Goal: Use online tool/utility: Utilize a website feature to perform a specific function

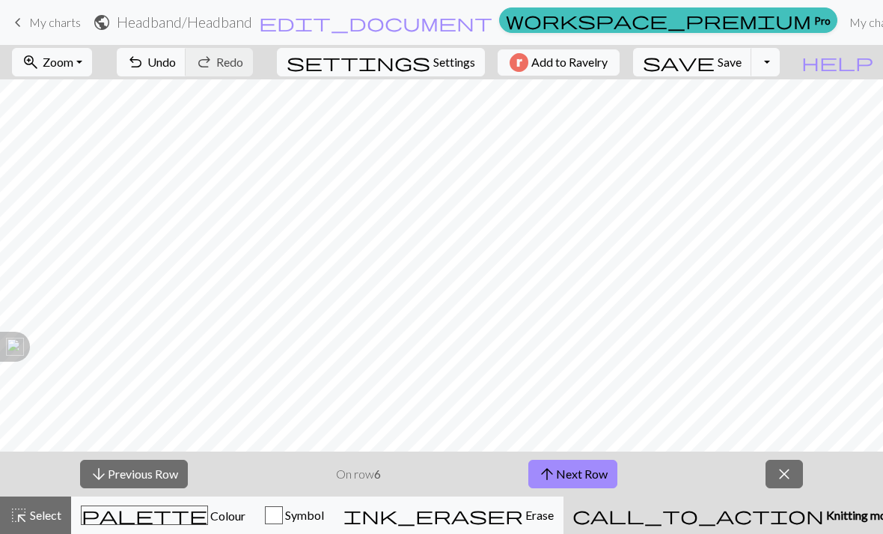
click at [55, 529] on button "highlight_alt Select Select" at bounding box center [35, 514] width 71 height 37
click at [49, 505] on button "highlight_alt Select Select" at bounding box center [35, 514] width 71 height 37
click at [60, 511] on span "Select" at bounding box center [45, 514] width 34 height 14
click at [783, 470] on span "close" at bounding box center [784, 473] width 18 height 21
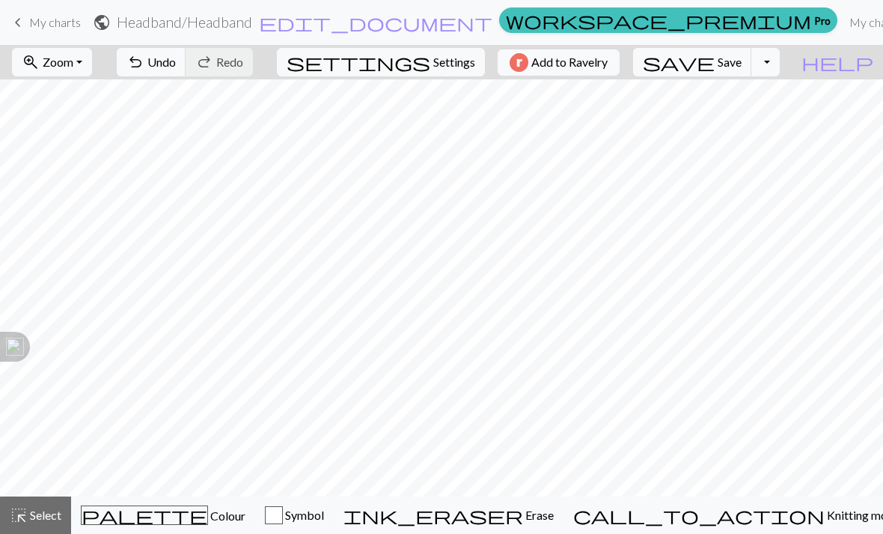
click at [46, 513] on span "Select" at bounding box center [45, 514] width 34 height 14
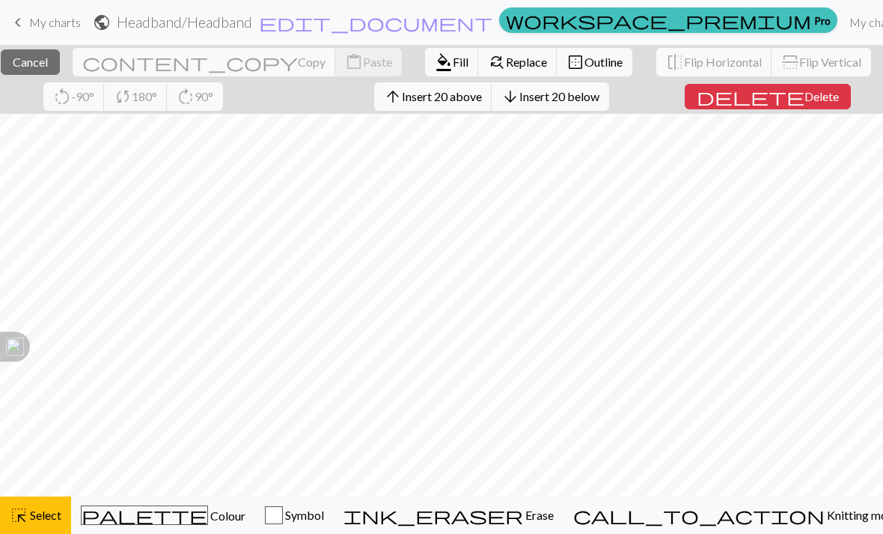
click at [709, 64] on span "Flip Horizontal" at bounding box center [723, 62] width 78 height 14
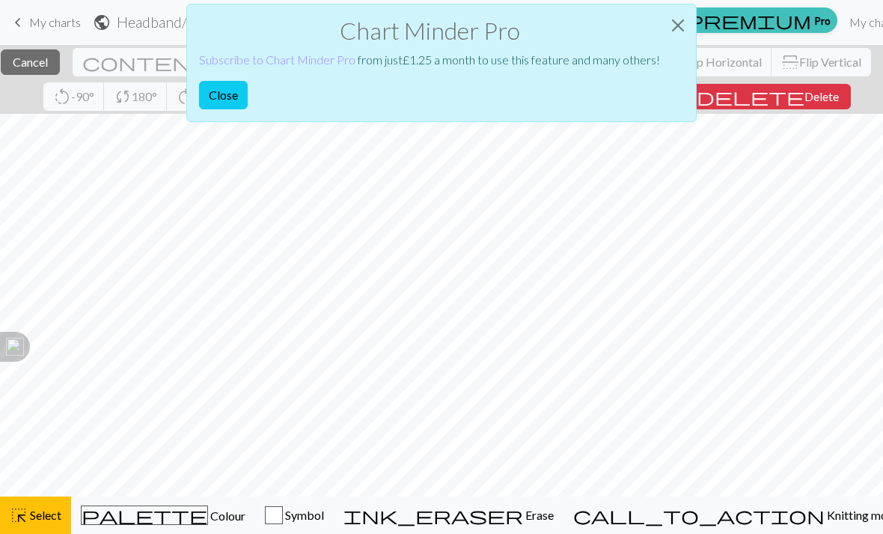
click at [680, 25] on button "Close" at bounding box center [678, 25] width 36 height 42
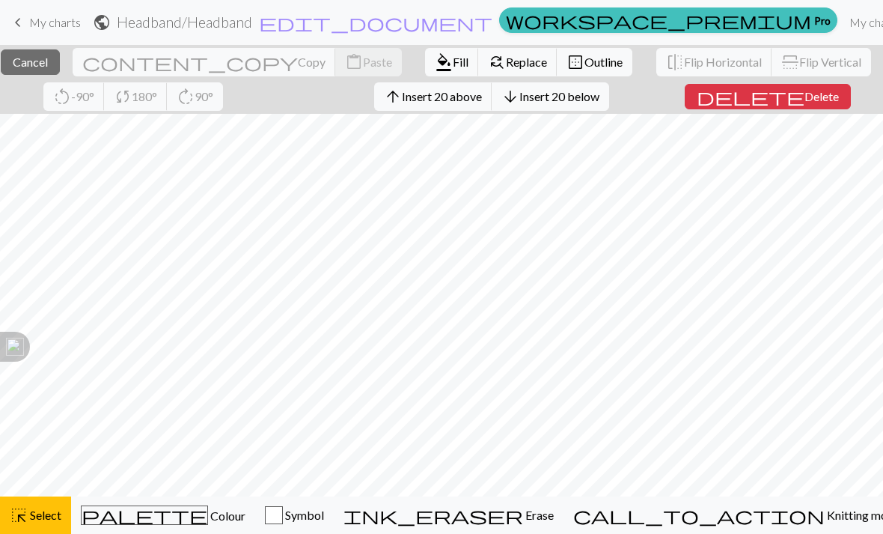
click at [710, 62] on span "Flip Horizontal" at bounding box center [723, 62] width 78 height 14
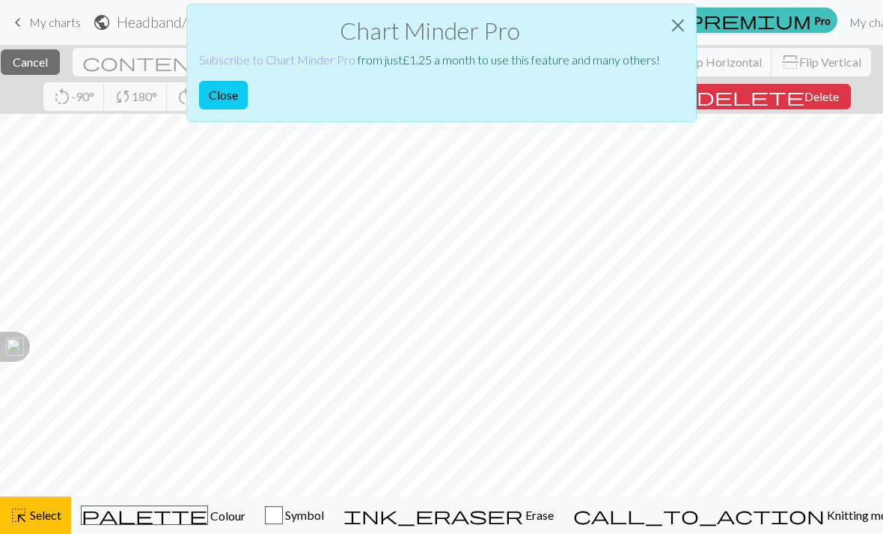
click at [323, 56] on link "Subscribe to Chart Minder Pro" at bounding box center [277, 59] width 156 height 14
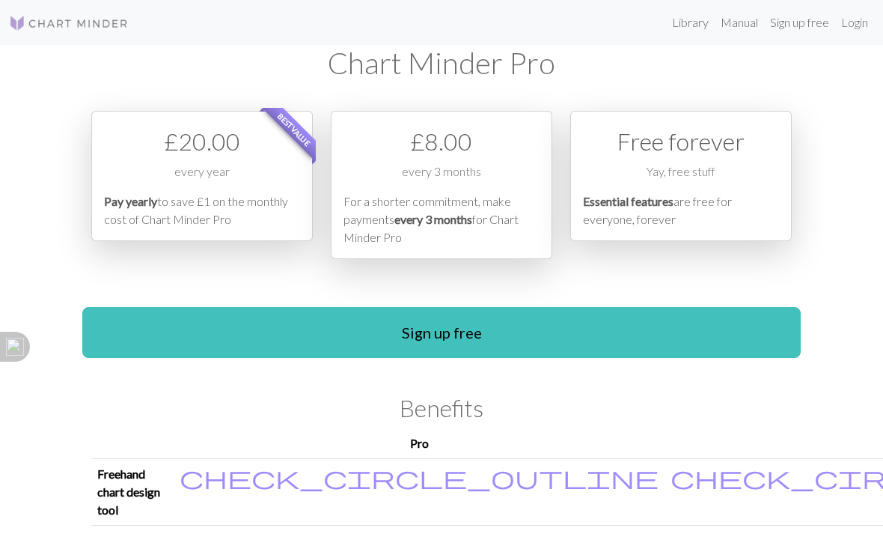
click at [854, 19] on link "Login" at bounding box center [854, 22] width 39 height 30
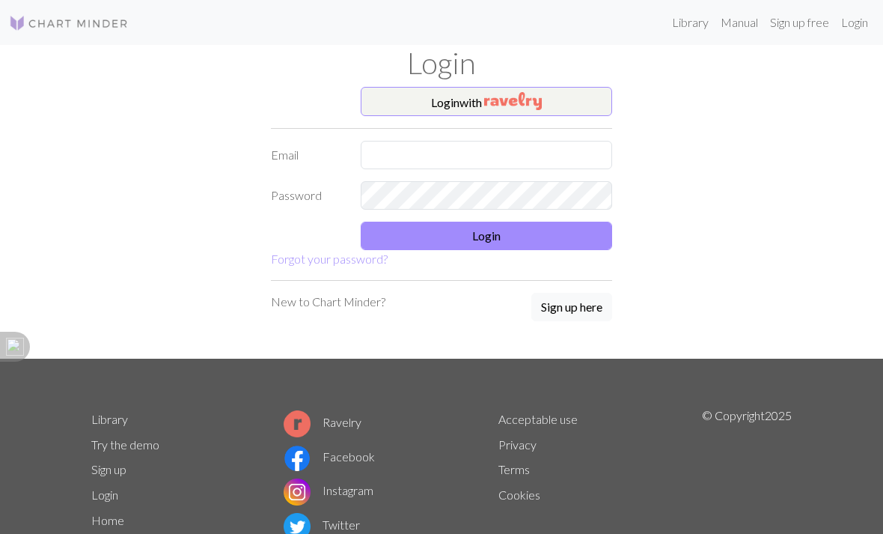
click at [541, 102] on img "button" at bounding box center [513, 101] width 58 height 18
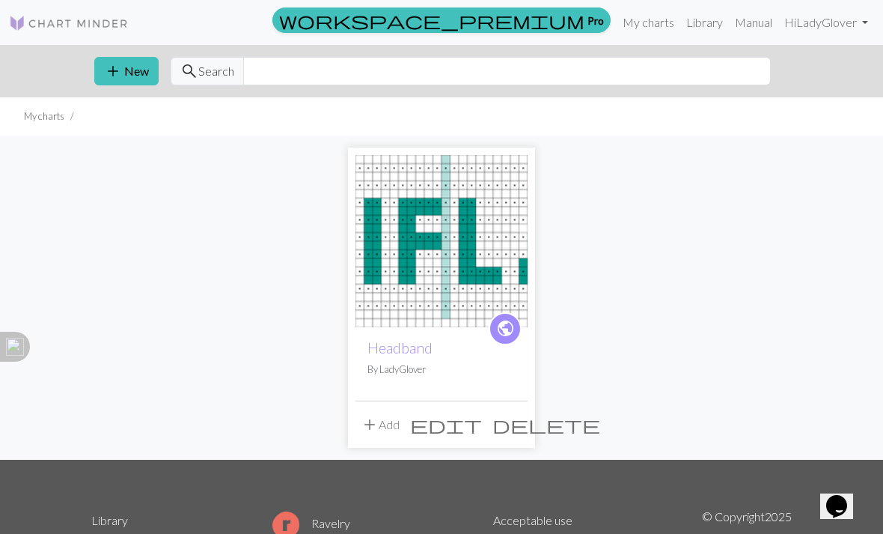
click at [587, 29] on link "workspace_premium Pro" at bounding box center [441, 19] width 338 height 25
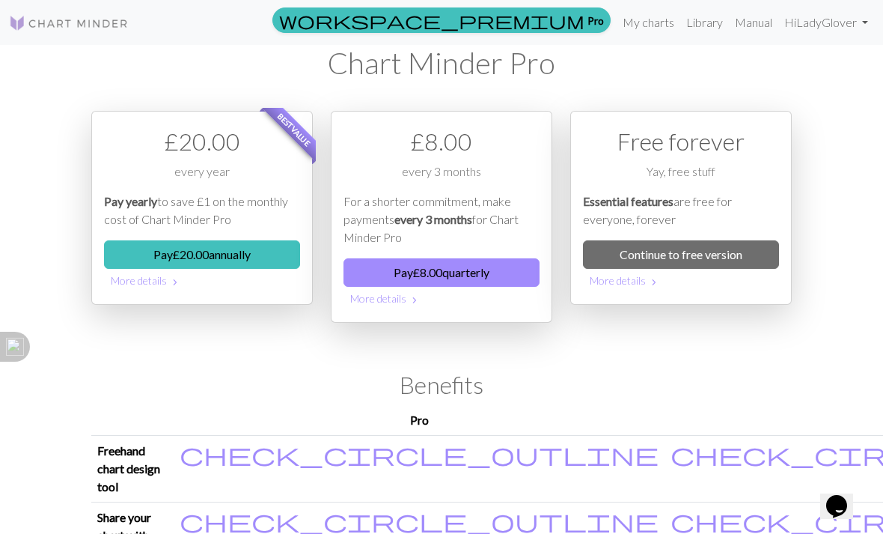
click at [644, 25] on link "My charts" at bounding box center [649, 22] width 64 height 30
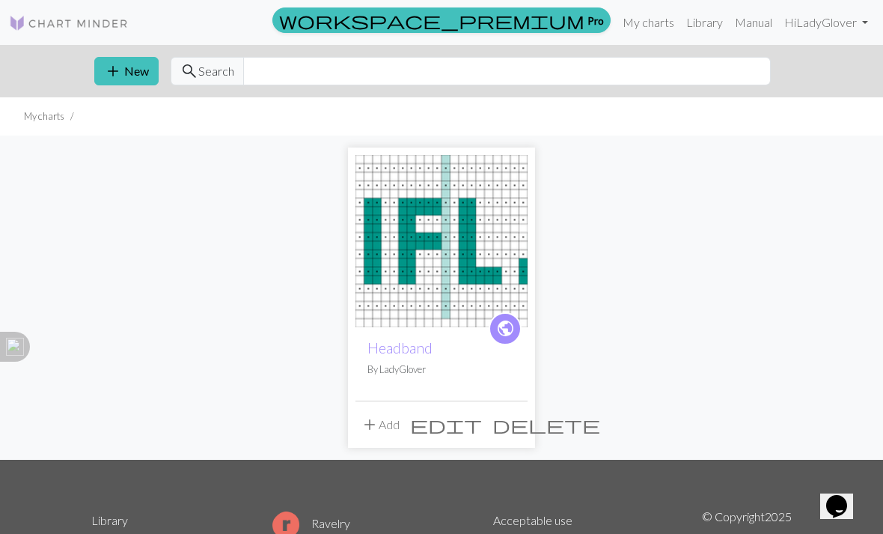
click at [460, 279] on img at bounding box center [441, 241] width 172 height 172
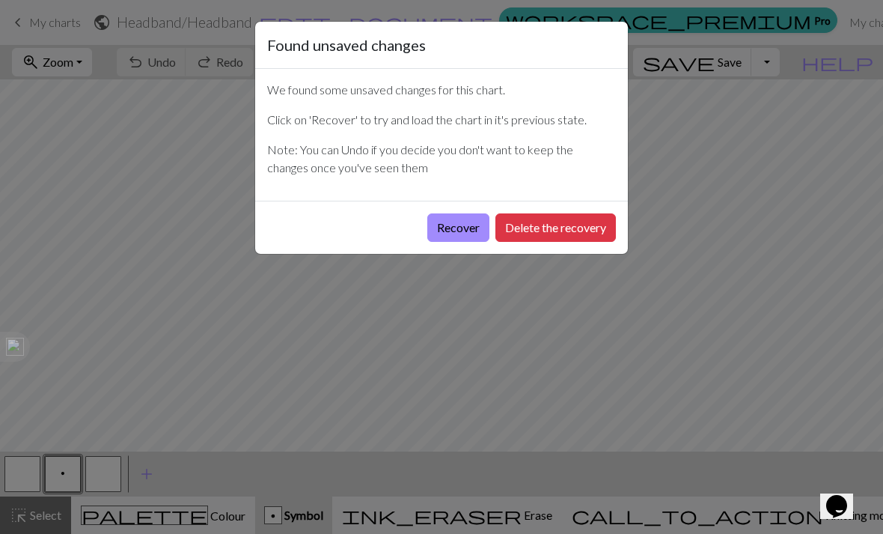
click at [464, 228] on button "Recover" at bounding box center [458, 227] width 62 height 28
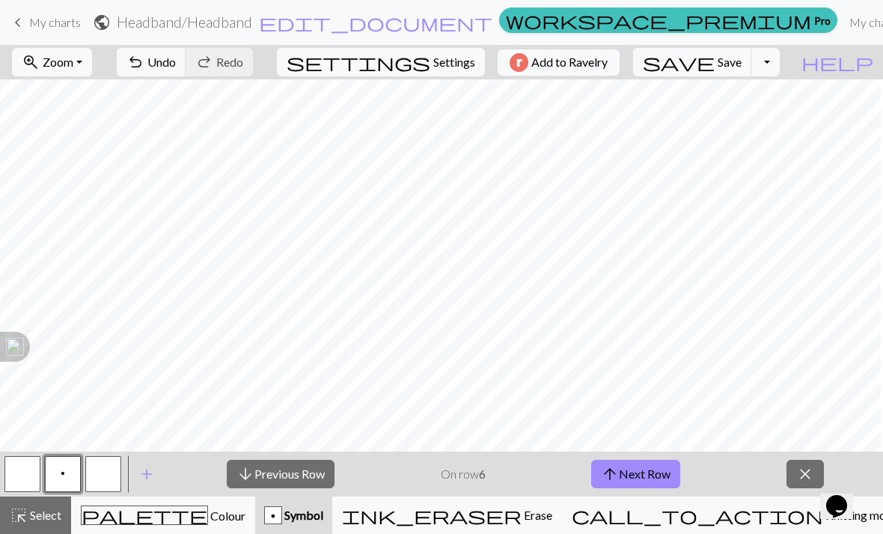
scroll to position [0, 3]
click at [73, 64] on span "Zoom" at bounding box center [58, 62] width 31 height 14
click at [105, 85] on button "Fit all" at bounding box center [72, 95] width 118 height 24
click at [799, 471] on span "close" at bounding box center [805, 473] width 18 height 21
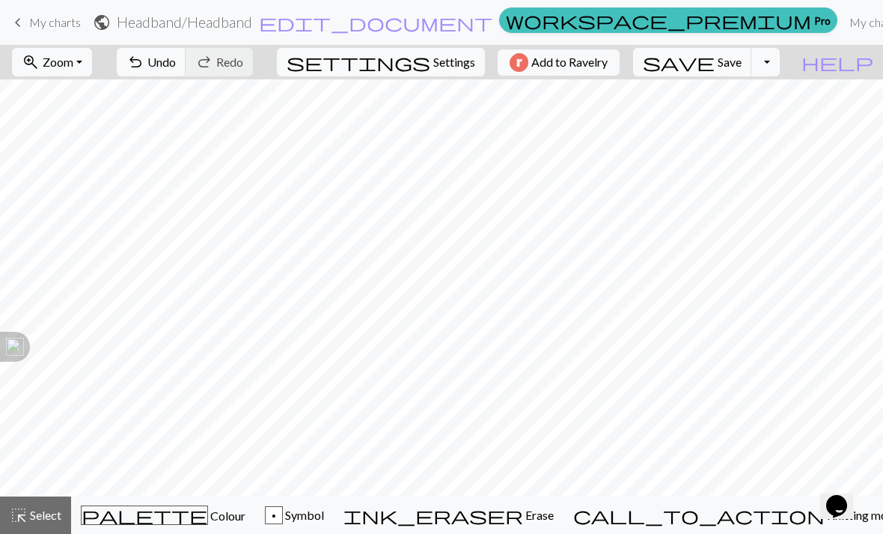
click at [282, 520] on div "p" at bounding box center [274, 516] width 16 height 18
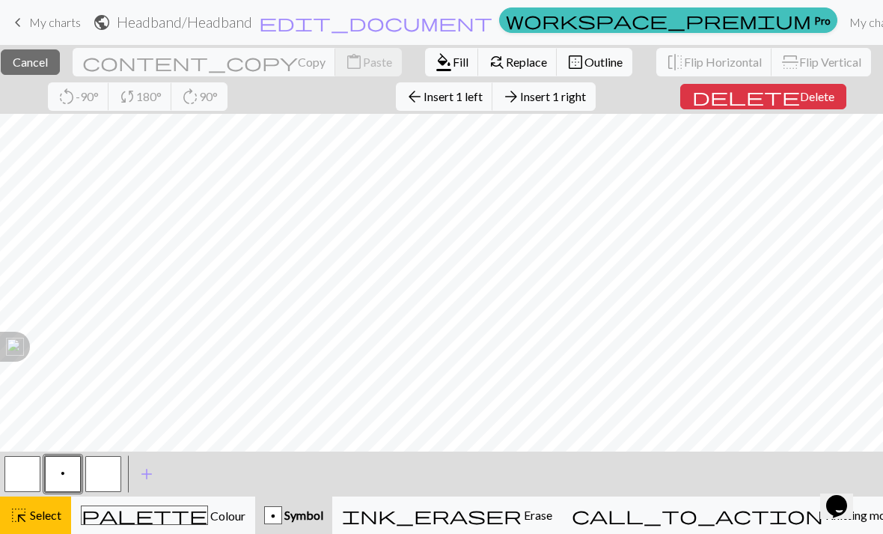
click at [72, 43] on nav "keyboard_arrow_left My charts public Headband / Headband edit_document Edit set…" at bounding box center [441, 22] width 883 height 45
click at [48, 63] on span "Cancel" at bounding box center [30, 62] width 35 height 14
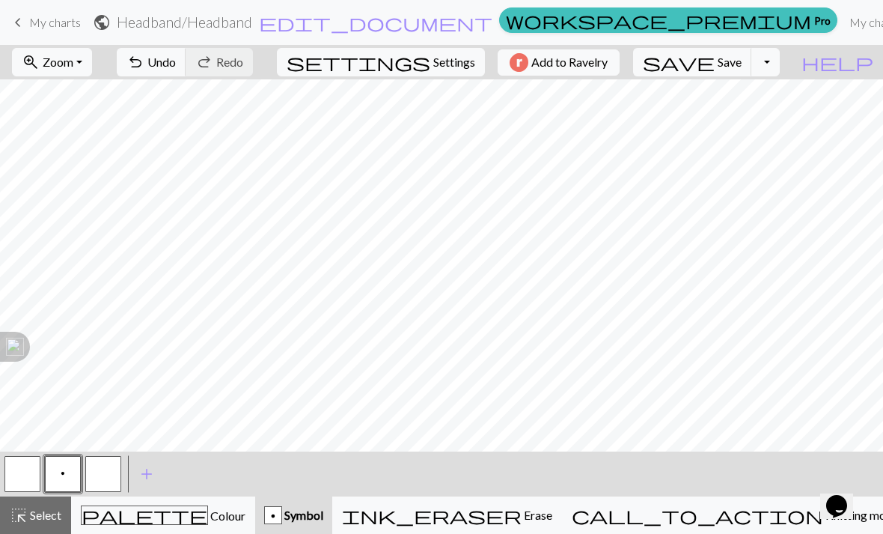
click at [323, 513] on span "Symbol" at bounding box center [302, 514] width 41 height 14
click at [323, 512] on span "Symbol" at bounding box center [302, 514] width 41 height 14
click at [323, 520] on div "p Symbol" at bounding box center [293, 515] width 59 height 18
click at [67, 479] on button "p" at bounding box center [63, 474] width 36 height 36
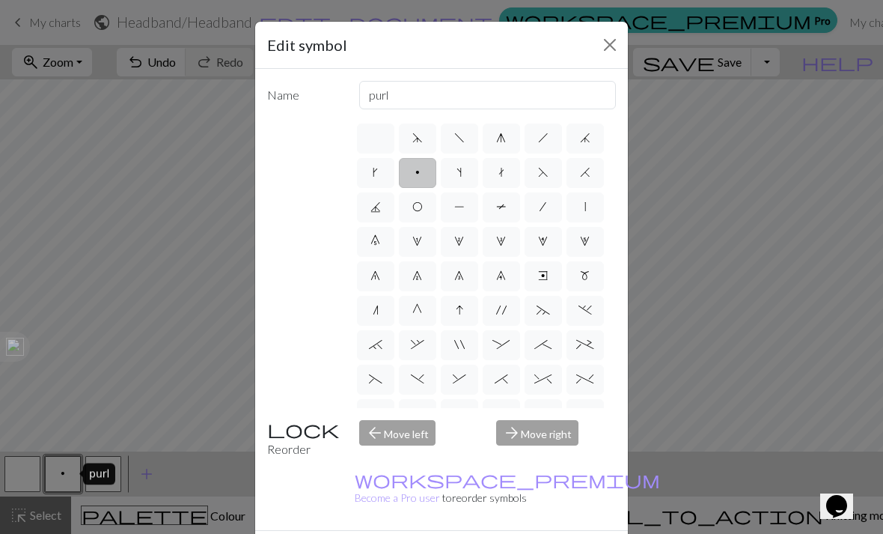
click at [621, 39] on button "Close" at bounding box center [610, 45] width 24 height 24
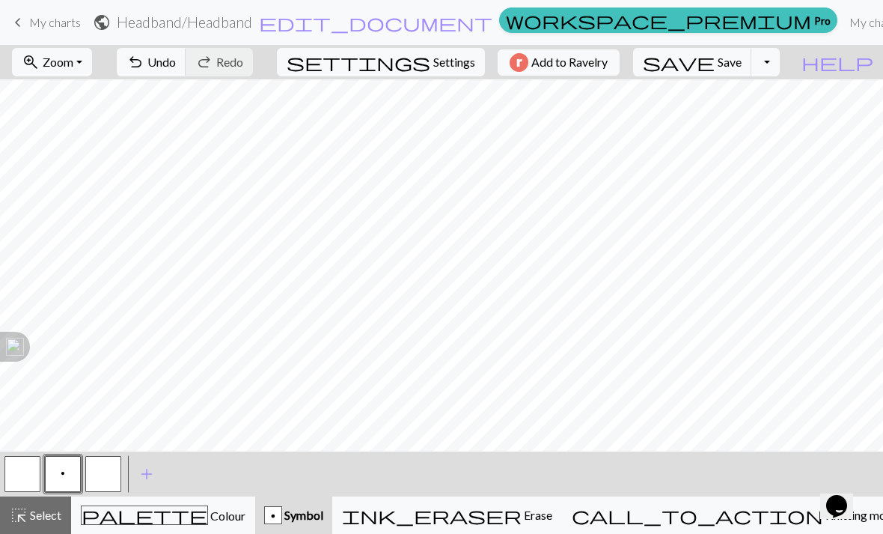
click at [176, 57] on span "Undo" at bounding box center [161, 62] width 28 height 14
click at [23, 479] on button "button" at bounding box center [22, 474] width 36 height 36
click at [153, 522] on span "palette" at bounding box center [145, 514] width 126 height 21
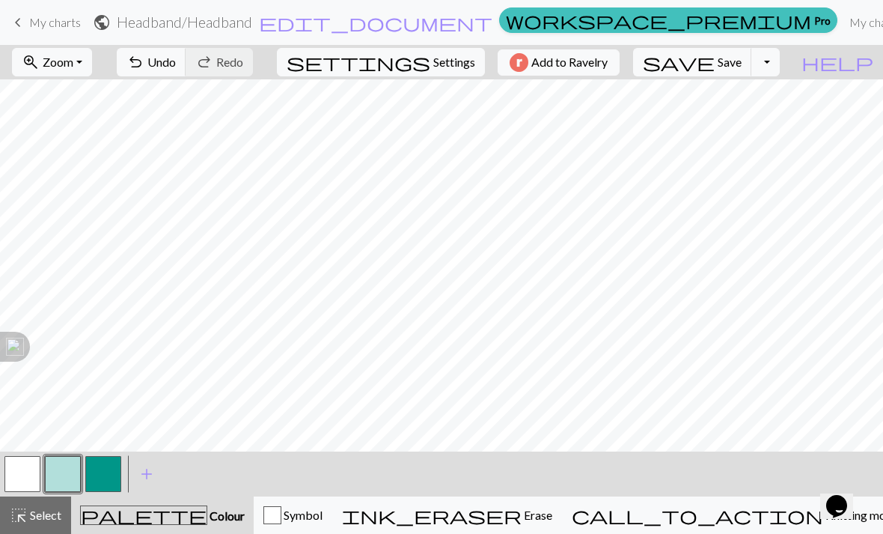
click at [23, 474] on button "button" at bounding box center [22, 474] width 36 height 36
click at [823, 510] on span "Knitting mode" at bounding box center [861, 514] width 76 height 14
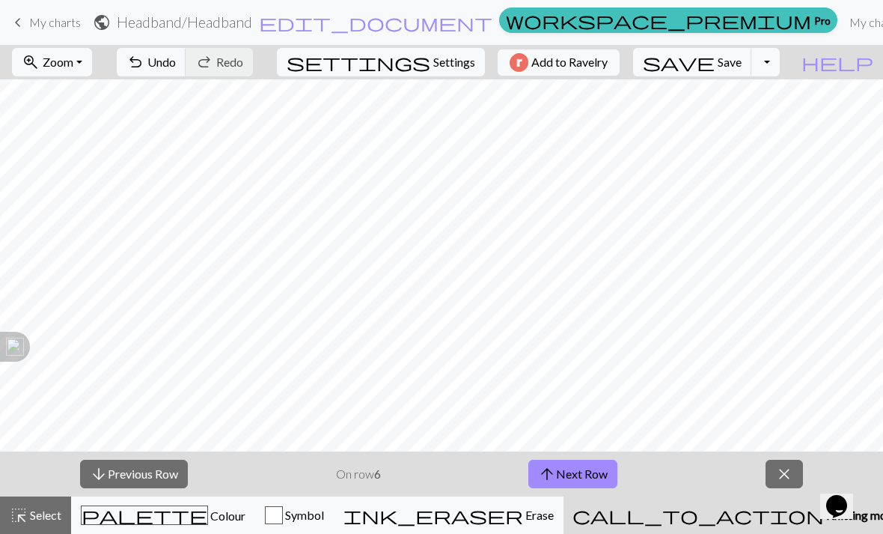
click at [584, 475] on button "arrow_upward Next Row" at bounding box center [572, 474] width 89 height 28
click at [784, 466] on span "close" at bounding box center [784, 473] width 18 height 21
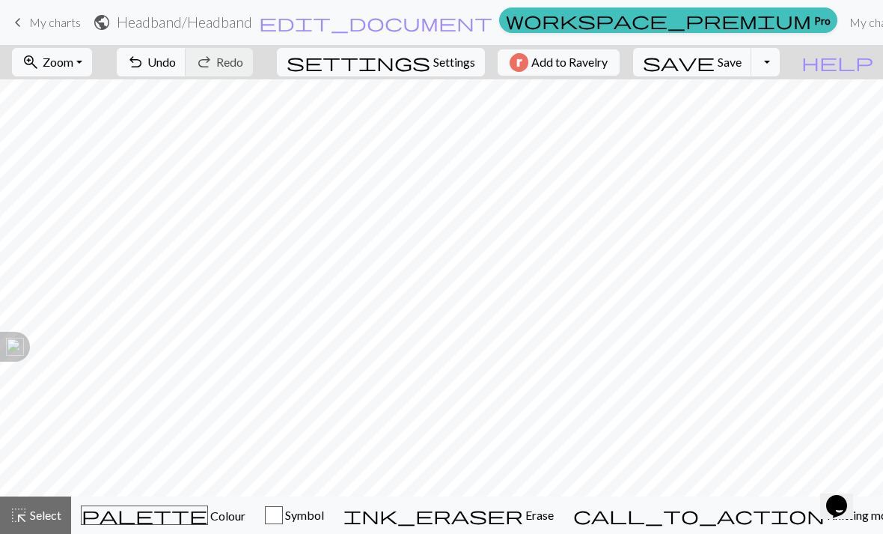
click at [191, 525] on button "palette Colour Colour" at bounding box center [163, 514] width 184 height 37
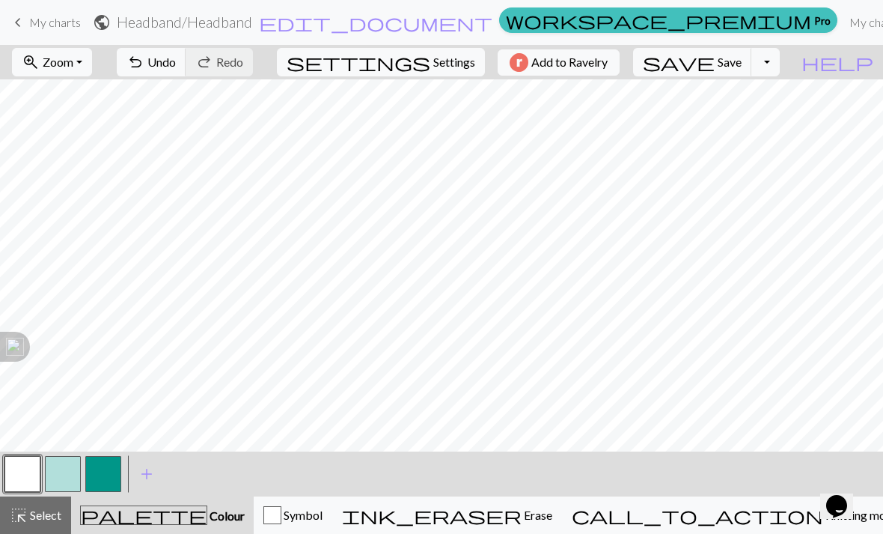
click at [751, 513] on span "call_to_action" at bounding box center [697, 514] width 251 height 21
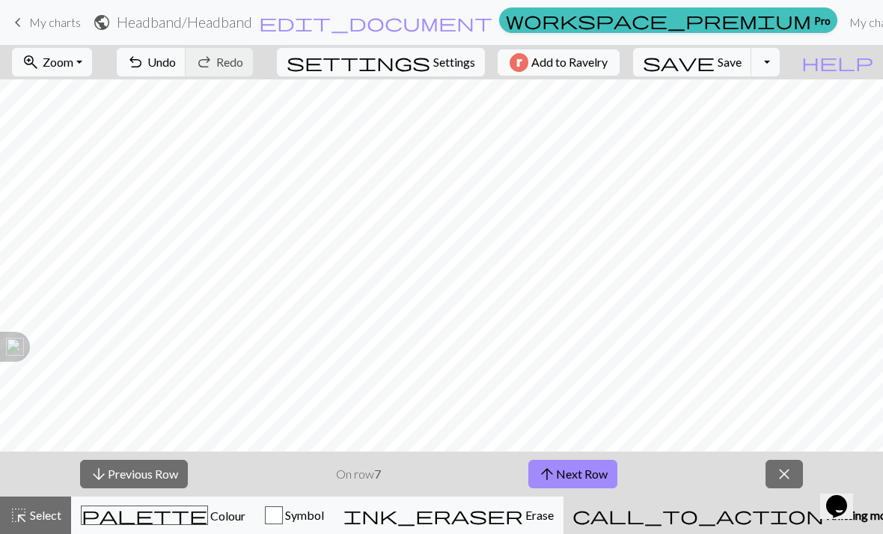
click at [576, 475] on button "arrow_upward Next Row" at bounding box center [572, 474] width 89 height 28
click at [605, 472] on button "arrow_upward Next Row" at bounding box center [572, 474] width 89 height 28
click at [597, 483] on button "arrow_upward Next Row" at bounding box center [572, 474] width 89 height 28
click at [578, 465] on button "arrow_upward Next Row" at bounding box center [575, 474] width 89 height 28
click at [784, 465] on span "close" at bounding box center [785, 473] width 18 height 21
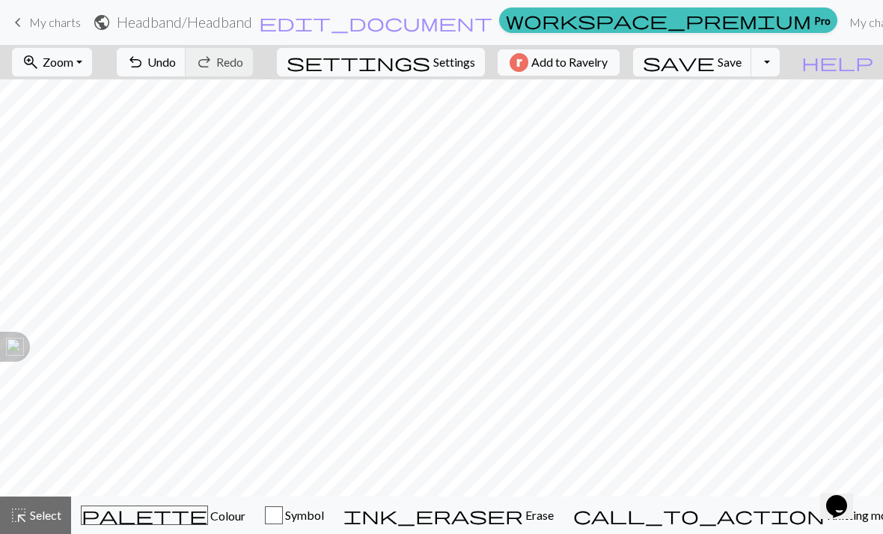
click at [208, 521] on span "Colour" at bounding box center [226, 515] width 37 height 14
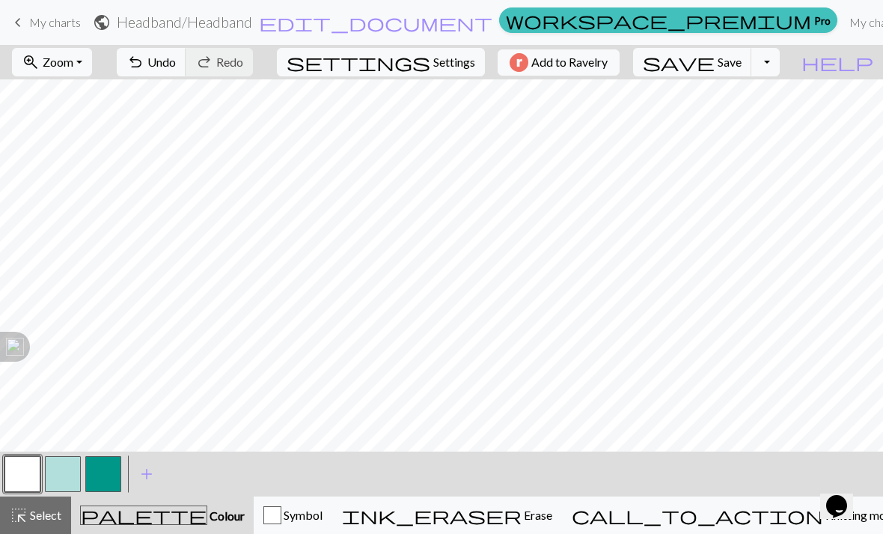
click at [112, 470] on button "button" at bounding box center [103, 474] width 36 height 36
click at [23, 473] on button "button" at bounding box center [22, 474] width 36 height 36
click at [111, 464] on button "button" at bounding box center [103, 474] width 36 height 36
click at [25, 469] on button "button" at bounding box center [22, 474] width 36 height 36
click at [106, 475] on button "button" at bounding box center [103, 474] width 36 height 36
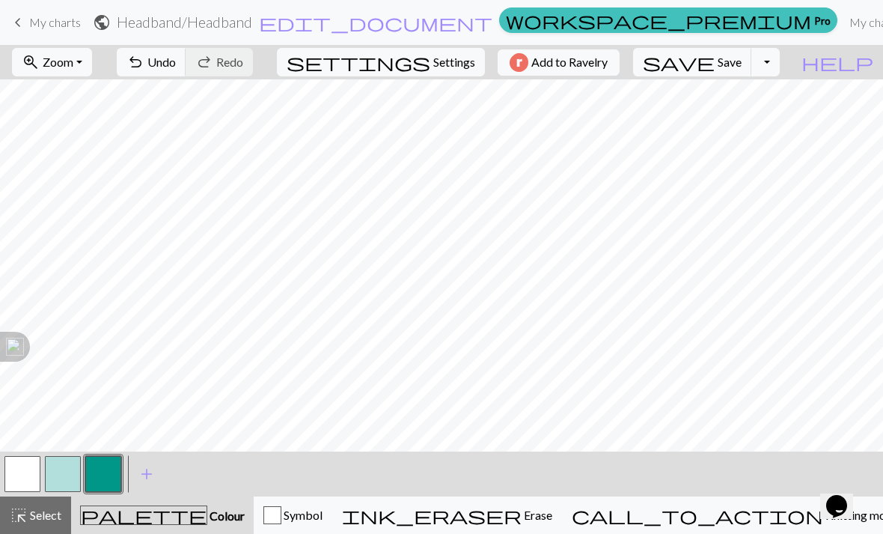
click at [21, 477] on button "button" at bounding box center [22, 474] width 36 height 36
click at [109, 473] on button "button" at bounding box center [103, 474] width 36 height 36
click at [26, 472] on button "button" at bounding box center [22, 474] width 36 height 36
click at [106, 477] on button "button" at bounding box center [103, 474] width 36 height 36
click at [30, 474] on button "button" at bounding box center [22, 474] width 36 height 36
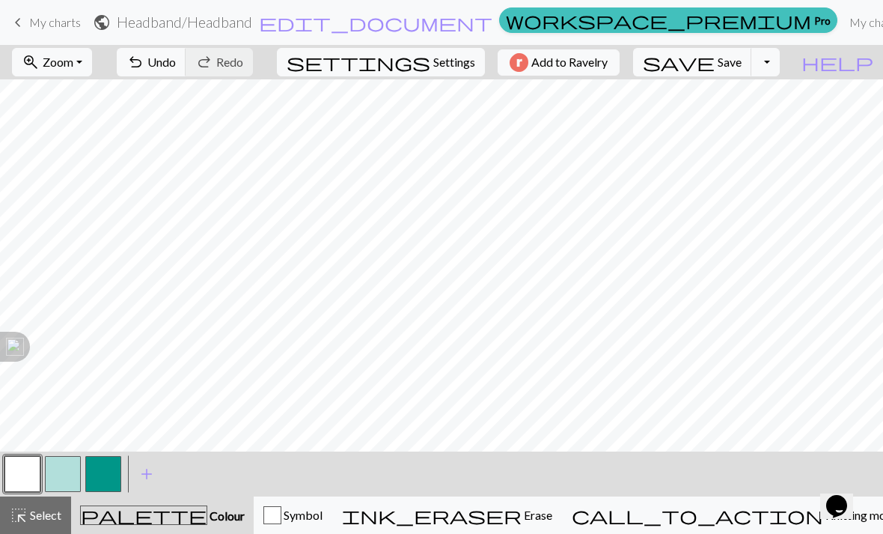
click at [100, 465] on button "button" at bounding box center [103, 474] width 36 height 36
click at [112, 474] on button "button" at bounding box center [103, 474] width 36 height 36
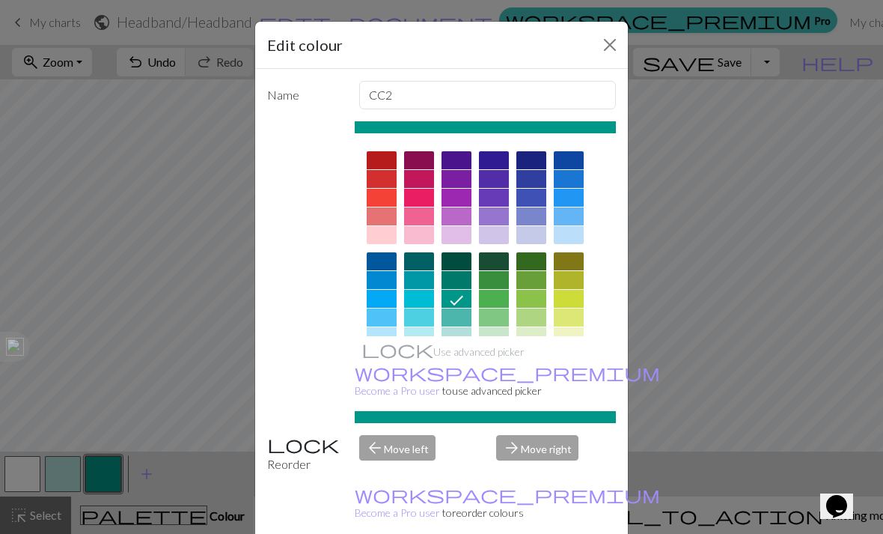
click at [610, 40] on button "Close" at bounding box center [610, 45] width 24 height 24
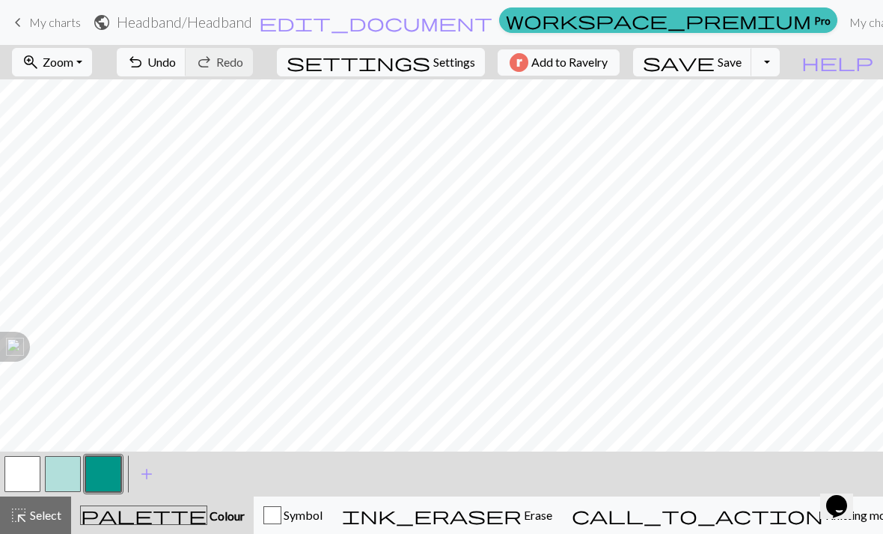
click at [144, 60] on span "undo" at bounding box center [135, 62] width 18 height 21
click at [14, 475] on button "button" at bounding box center [22, 474] width 36 height 36
